Goal: Task Accomplishment & Management: Complete application form

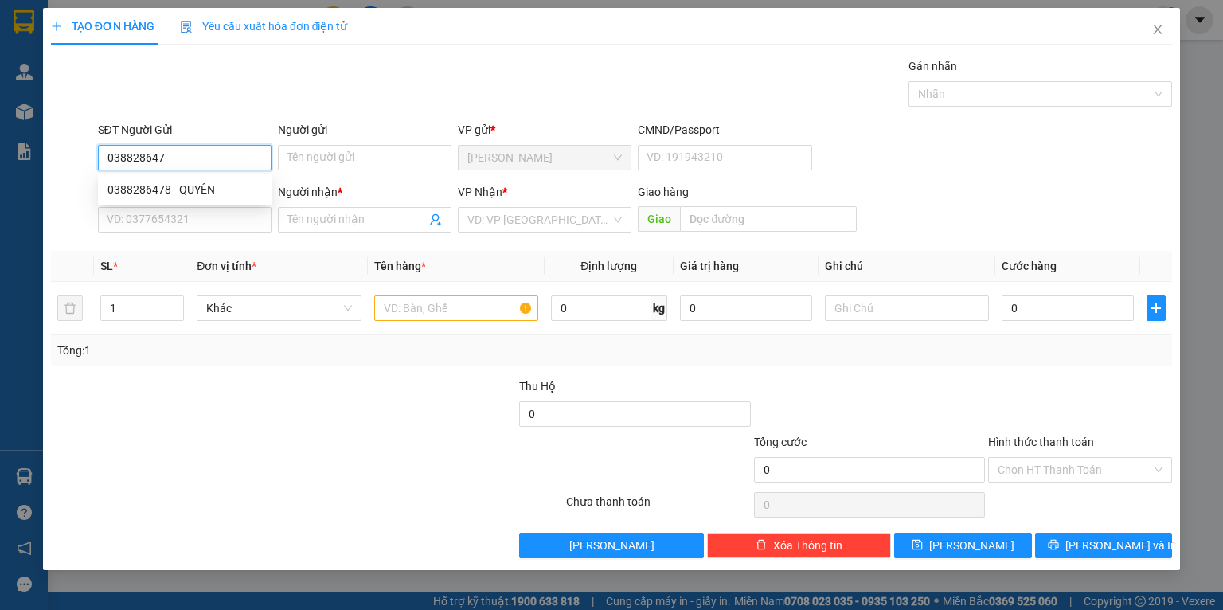
type input "0388286478"
click at [197, 191] on div "0388286478 - QUYÊN" at bounding box center [184, 190] width 154 height 18
type input "QUYÊN"
type input "0388286478"
click at [206, 232] on div "SĐT Người Nhận VD: 0377654321" at bounding box center [185, 211] width 174 height 56
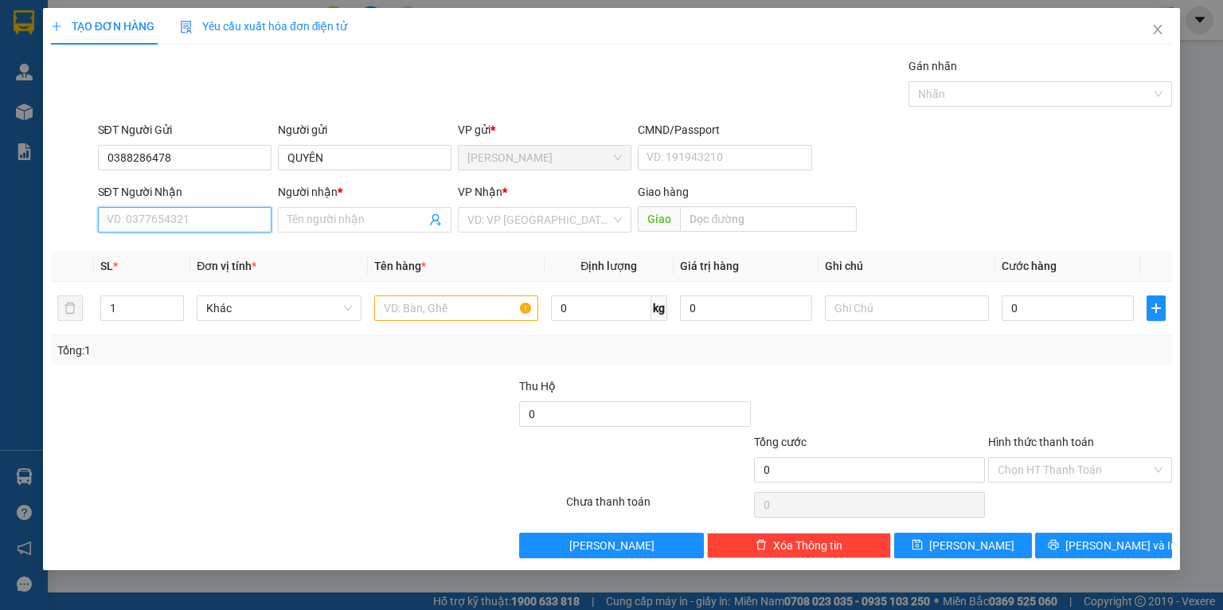
click at [206, 231] on input "SĐT Người Nhận" at bounding box center [185, 219] width 174 height 25
drag, startPoint x: 195, startPoint y: 278, endPoint x: 236, endPoint y: 287, distance: 42.3
click at [195, 279] on div "0376979677 - MY" at bounding box center [184, 277] width 154 height 18
type input "0376979677"
type input "MY"
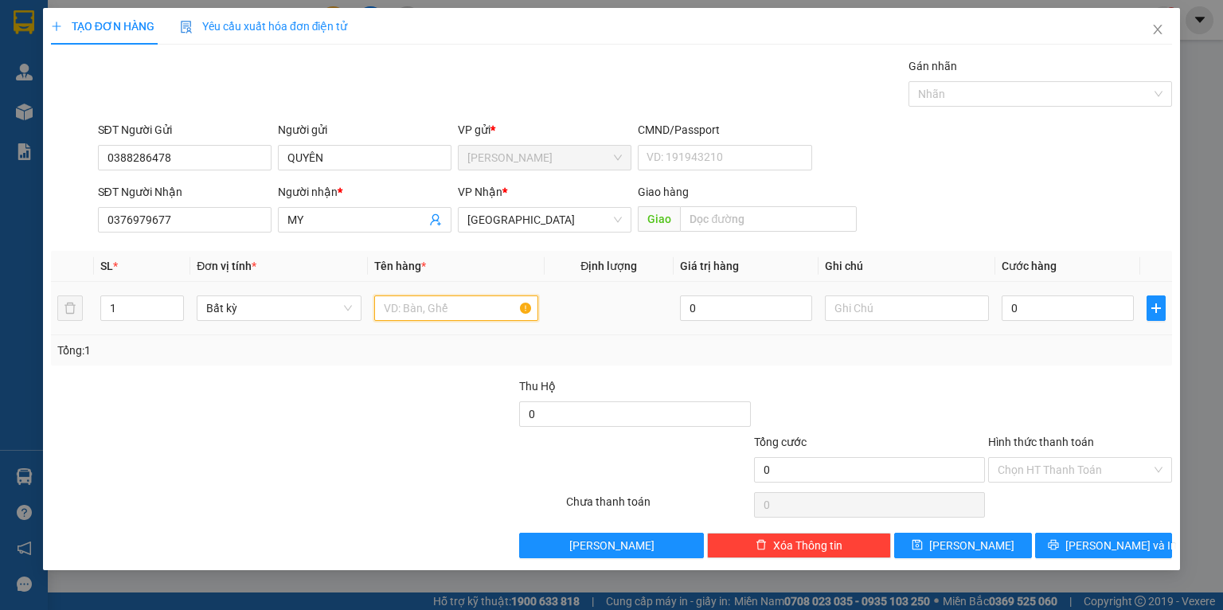
click at [400, 310] on input "text" at bounding box center [456, 307] width 164 height 25
type input "CỤC TRẮNG"
click at [1042, 302] on input "0" at bounding box center [1067, 307] width 132 height 25
type input "3"
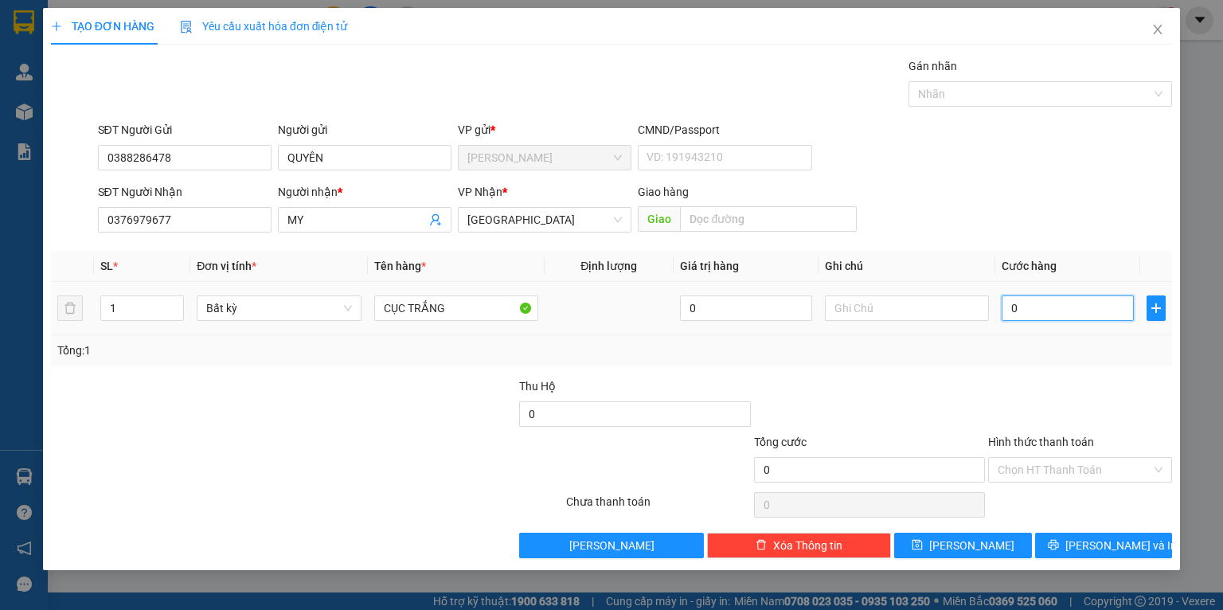
type input "3"
type input "30"
type input "30.000"
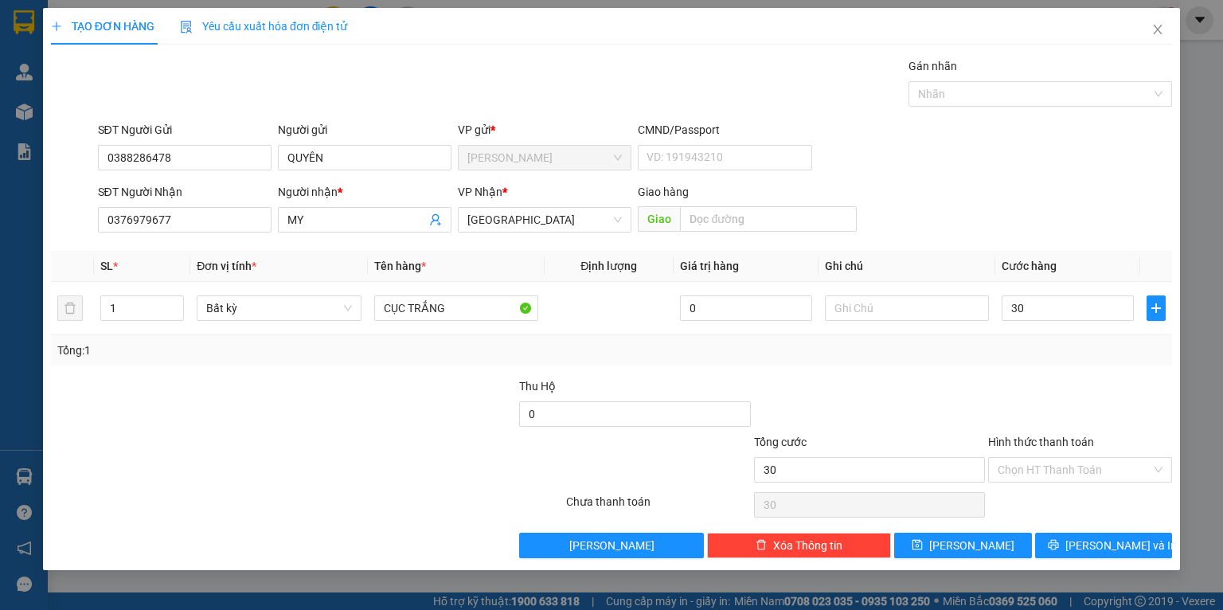
type input "30.000"
click at [1032, 454] on div "Hình thức thanh toán" at bounding box center [1080, 445] width 184 height 24
click at [1038, 460] on input "Hình thức thanh toán" at bounding box center [1074, 470] width 154 height 24
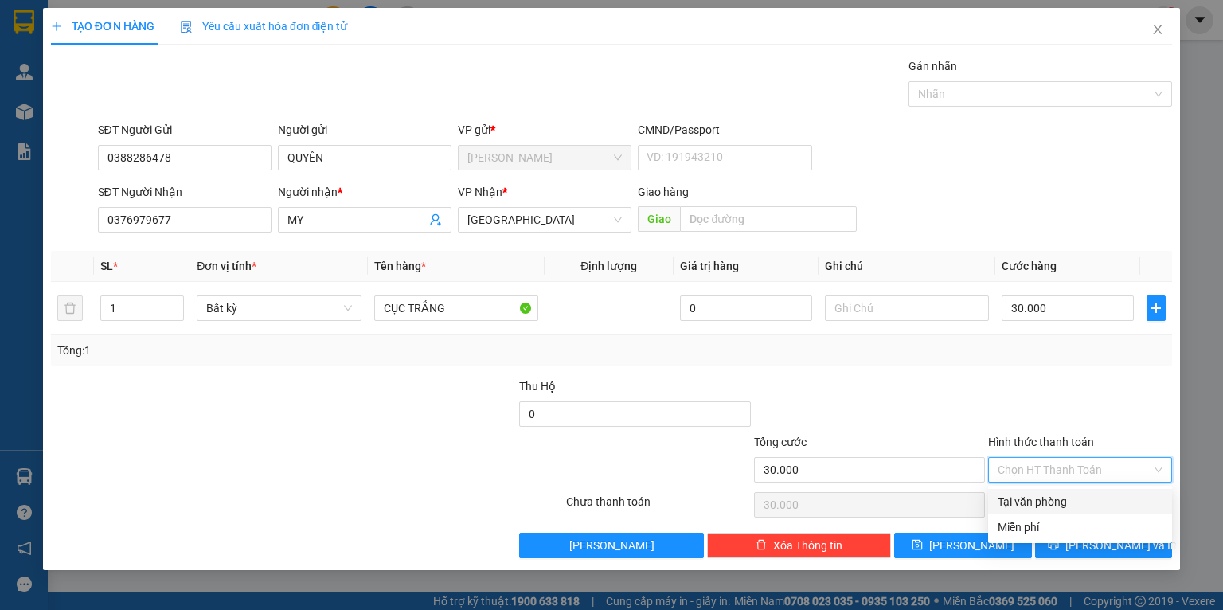
click at [1059, 497] on div "Tại văn phòng" at bounding box center [1079, 502] width 165 height 18
type input "0"
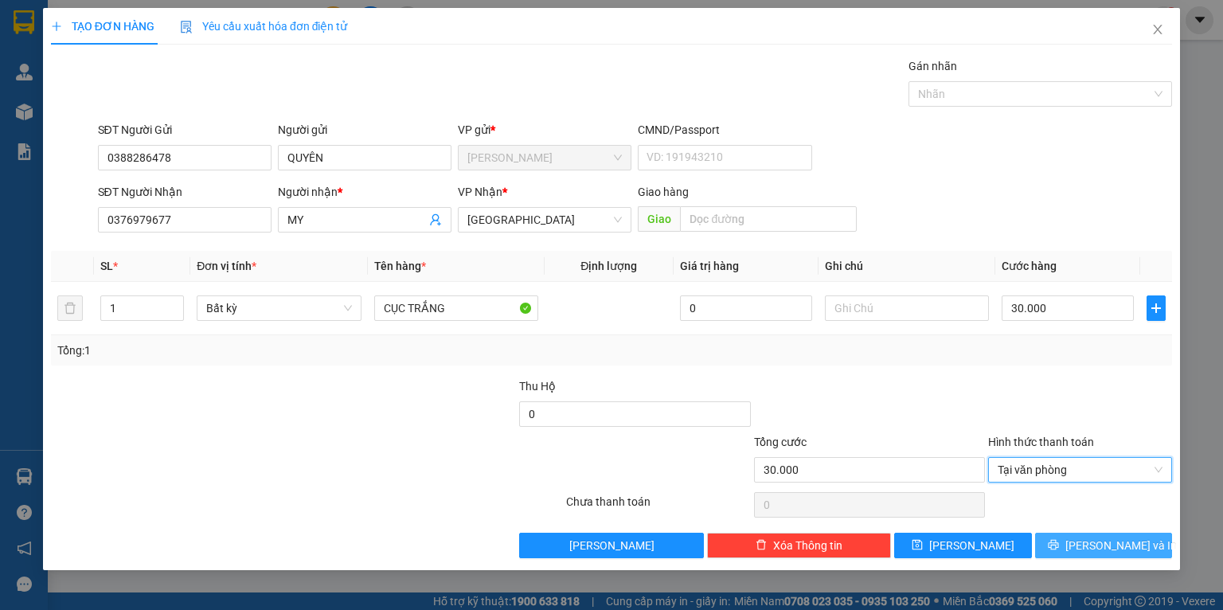
click at [1142, 548] on button "[PERSON_NAME] và In" at bounding box center [1104, 544] width 138 height 25
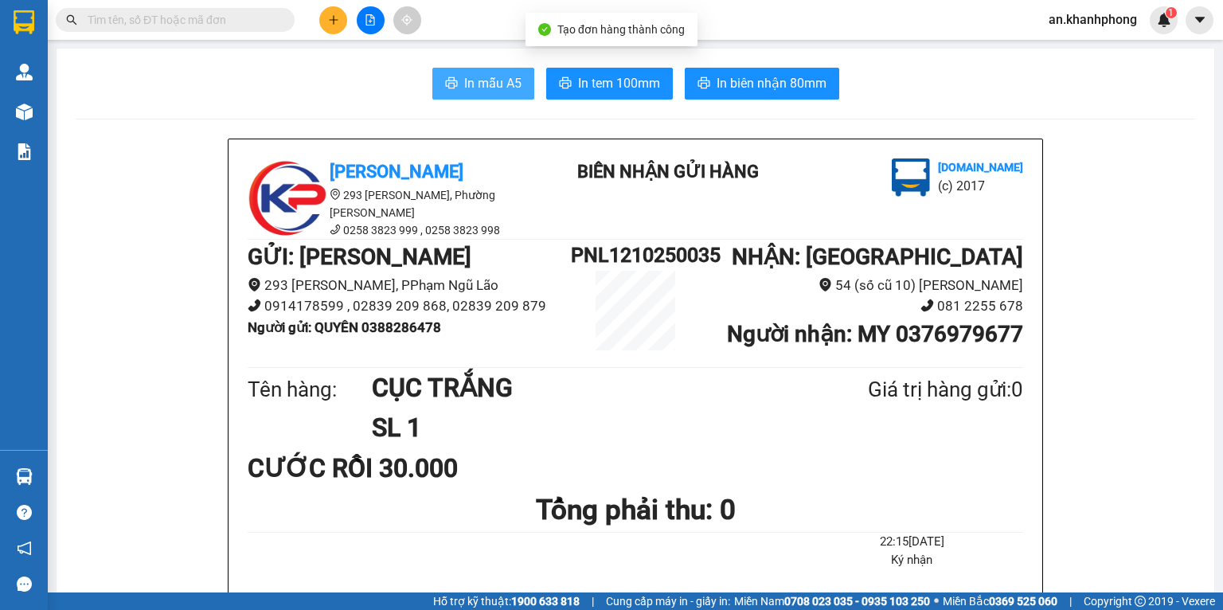
click at [472, 85] on span "In mẫu A5" at bounding box center [492, 83] width 57 height 20
